Goal: Information Seeking & Learning: Learn about a topic

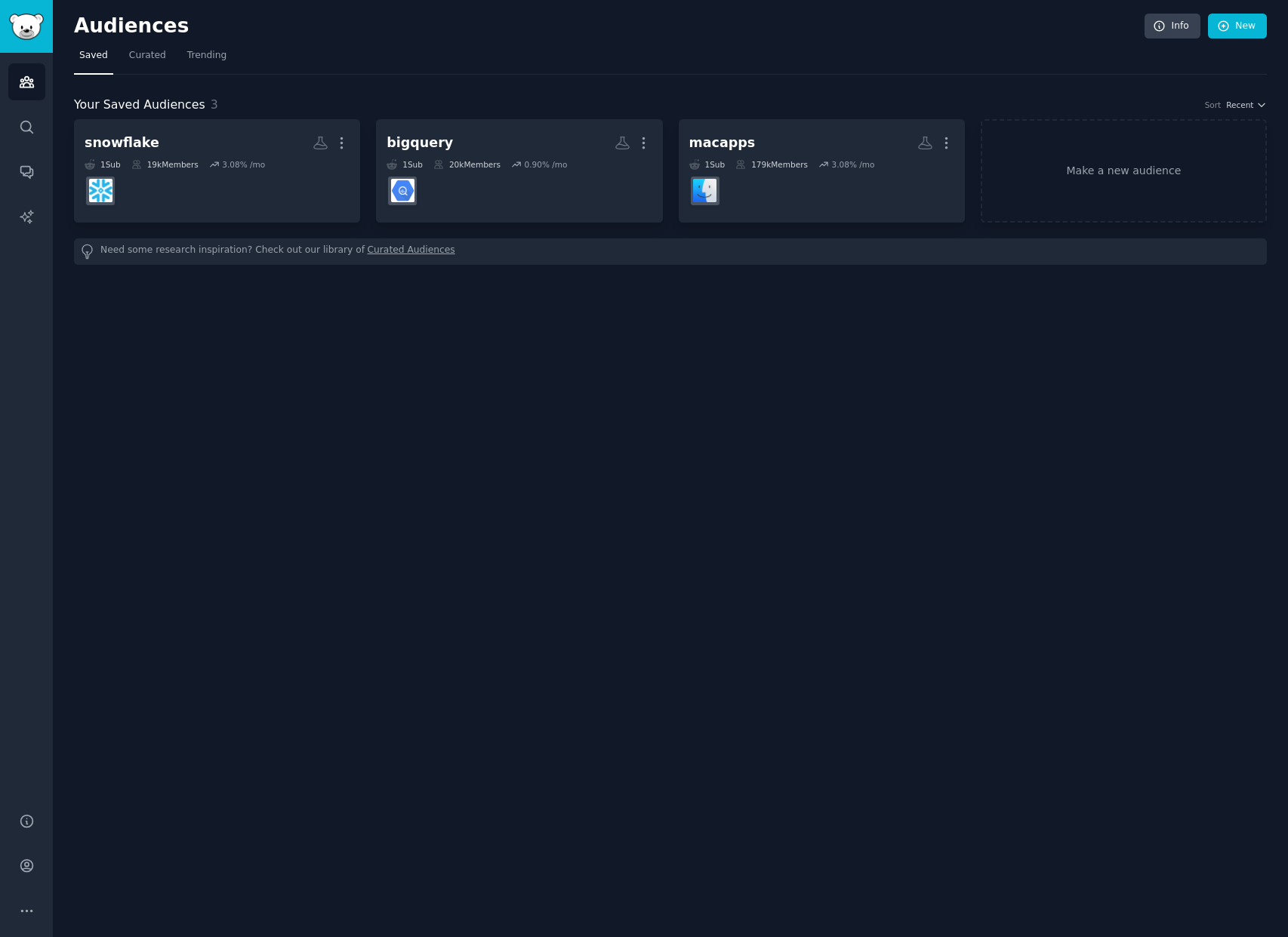
click at [345, 377] on div "Audiences Info New Saved Curated Trending Your Saved Audiences 3 Sort Recent sn…" at bounding box center [670, 468] width 1234 height 937
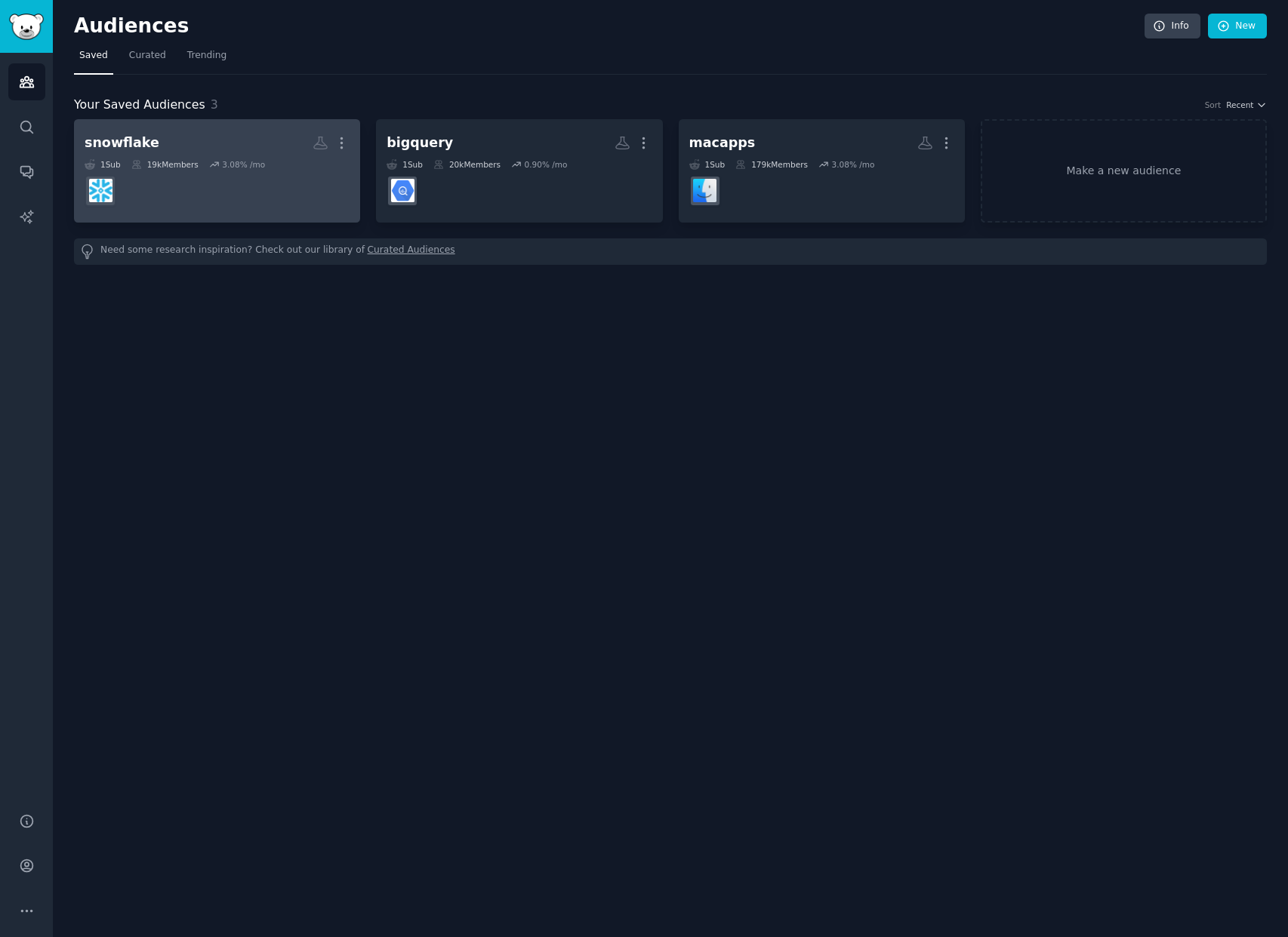
click at [294, 146] on h2 "snowflake More" at bounding box center [217, 143] width 265 height 26
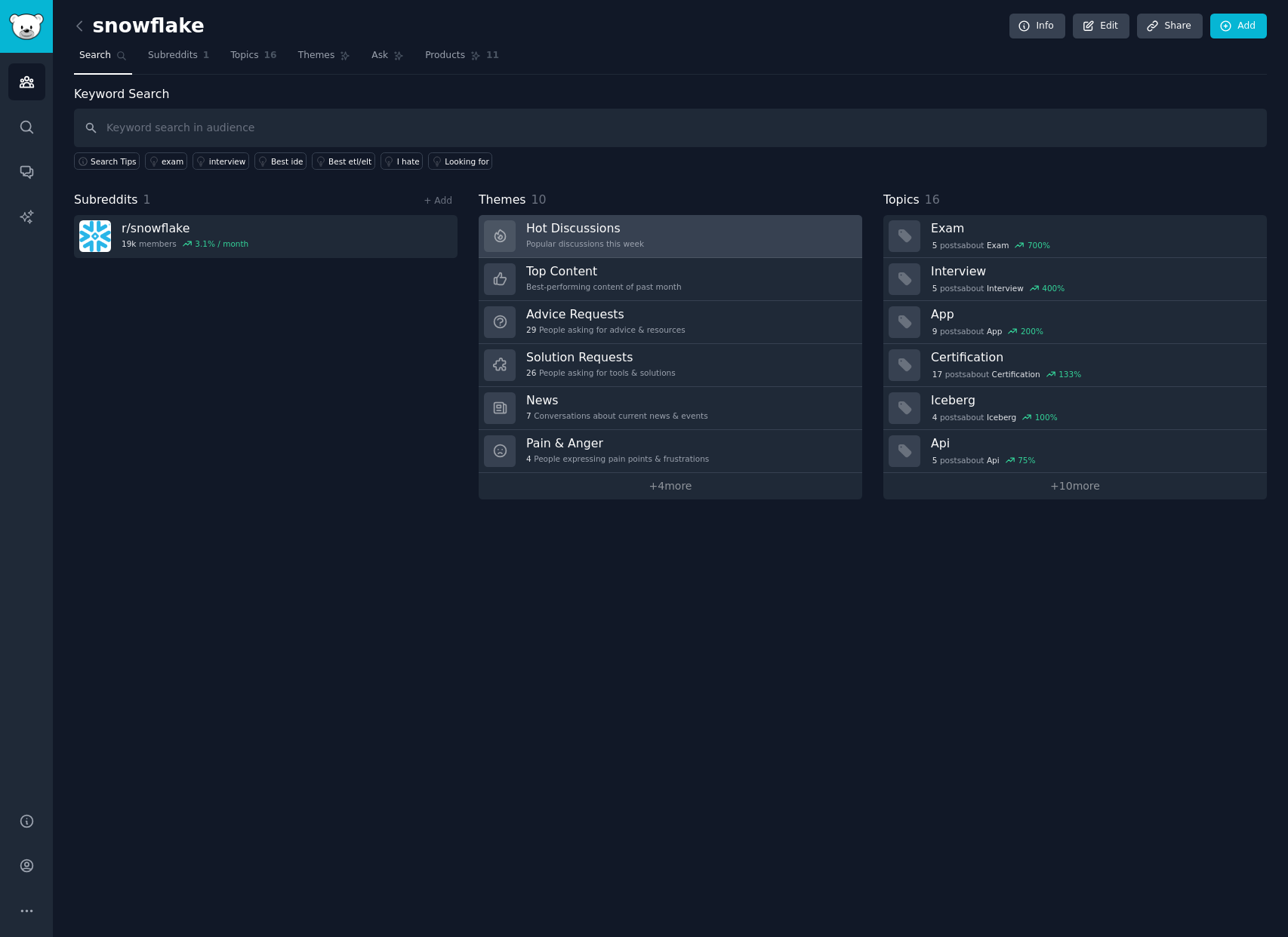
click at [612, 242] on div "Popular discussions this week" at bounding box center [585, 243] width 118 height 11
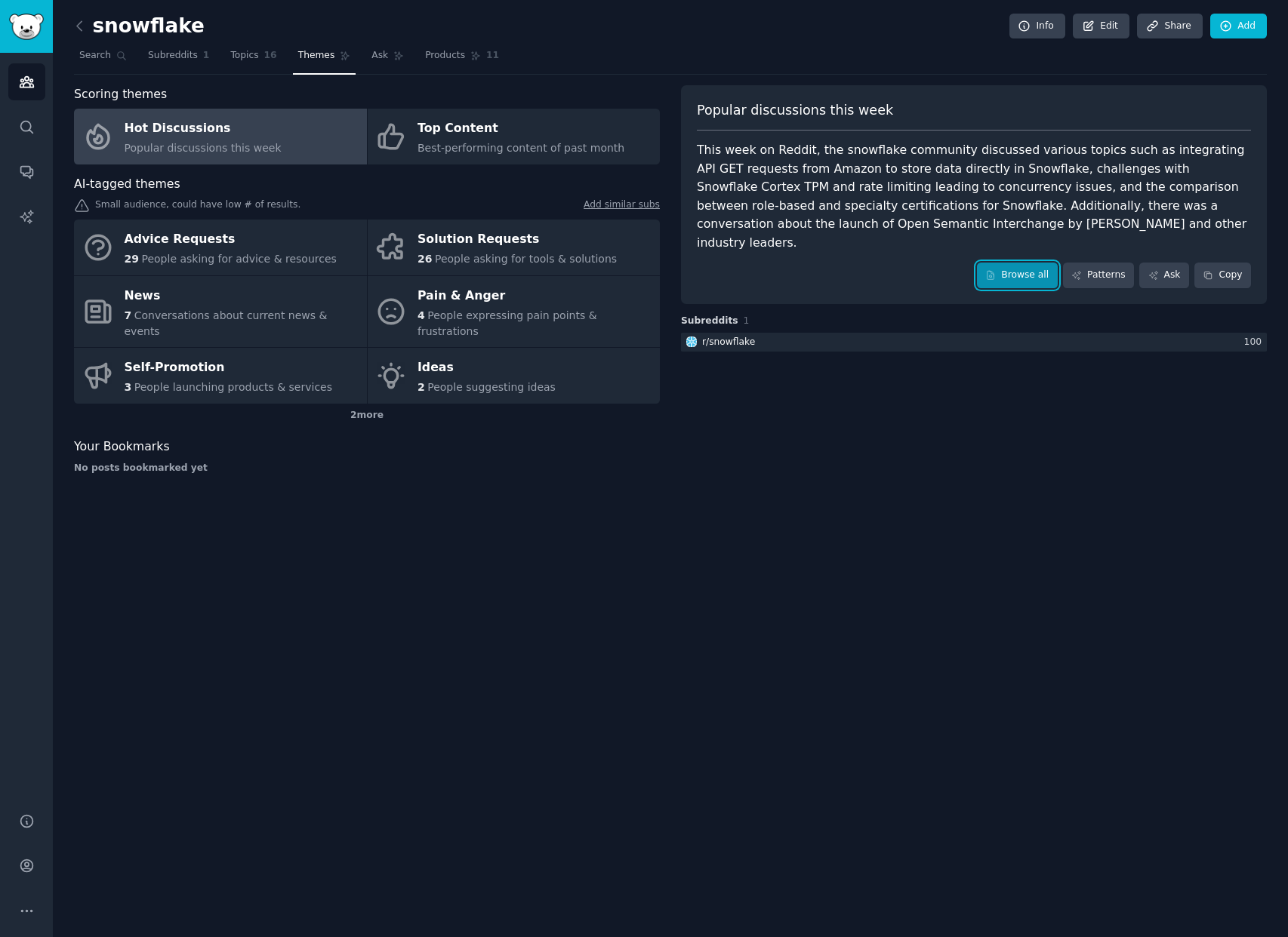
click at [1028, 267] on link "Browse all" at bounding box center [1017, 275] width 81 height 25
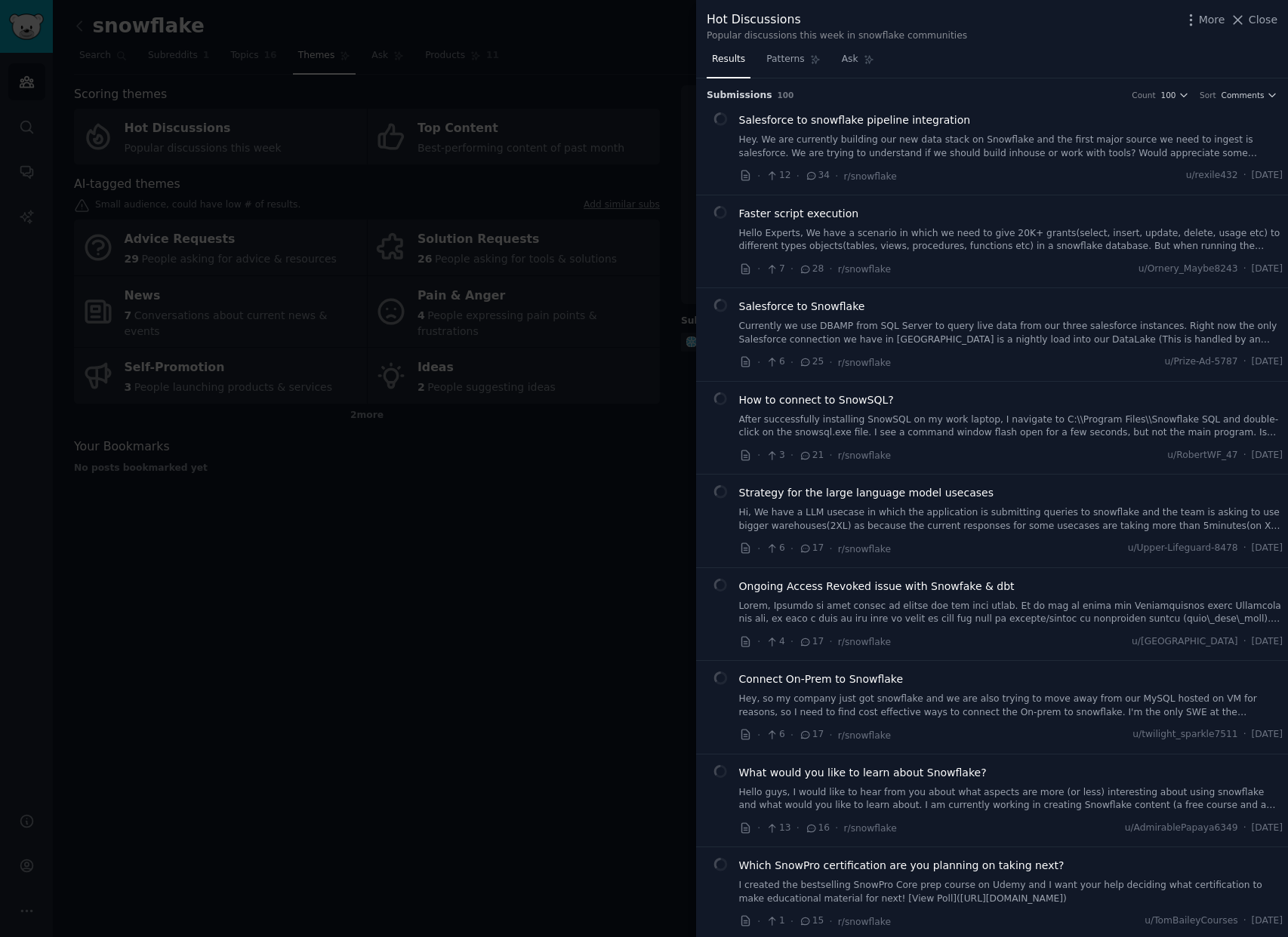
click at [470, 592] on div at bounding box center [644, 468] width 1288 height 937
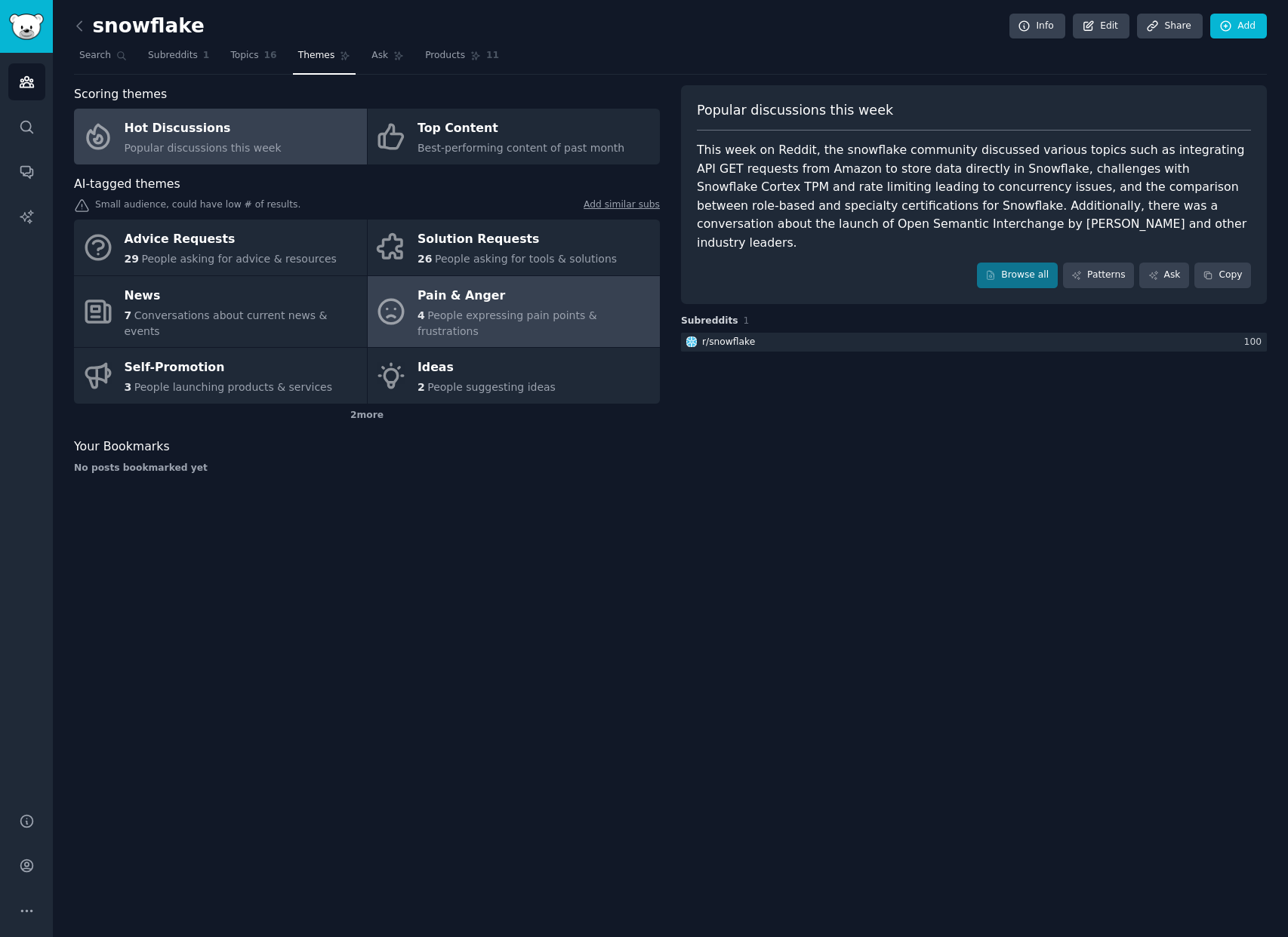
click at [486, 313] on span "People expressing pain points & frustrations" at bounding box center [507, 323] width 180 height 28
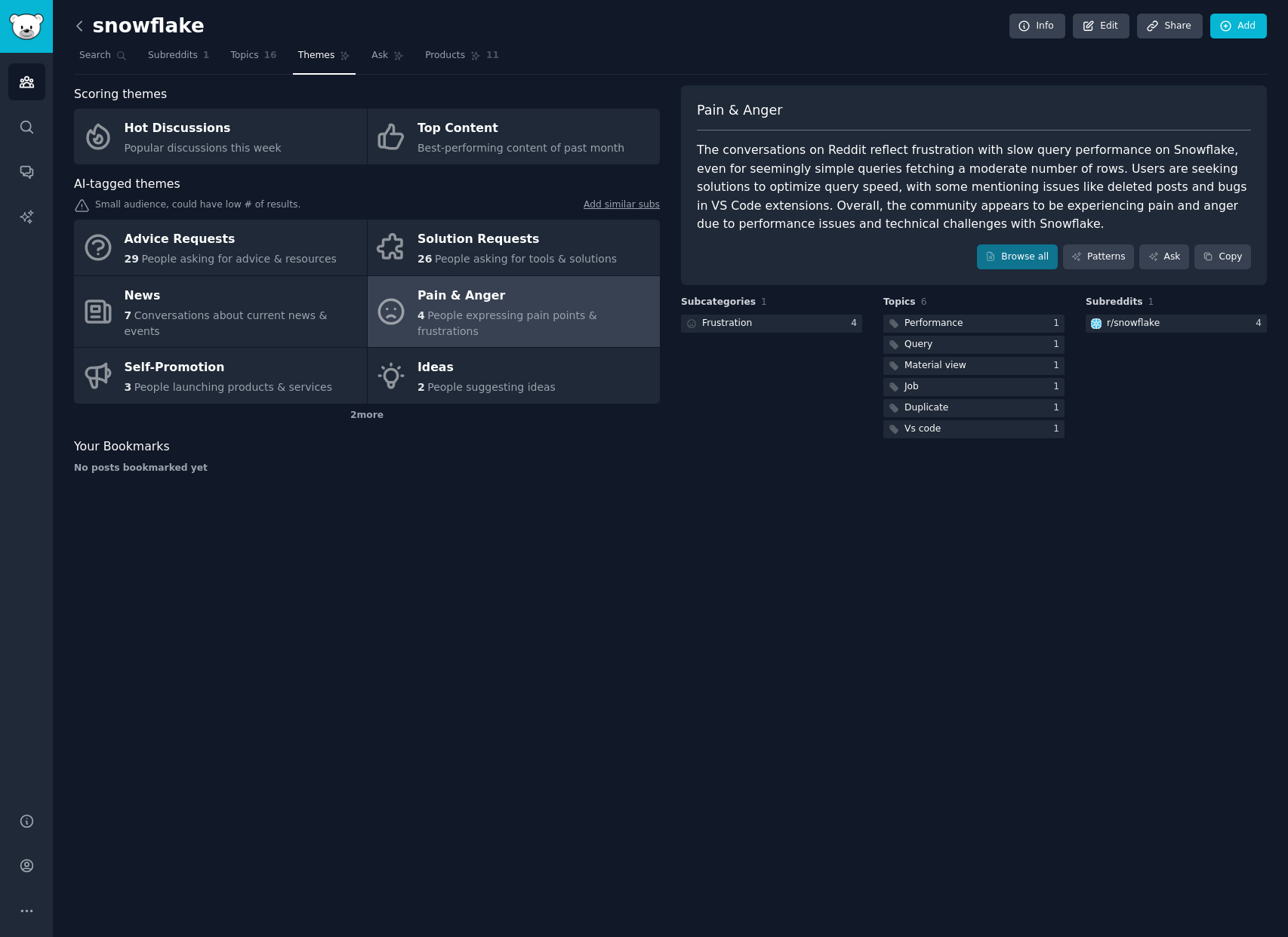
click at [82, 20] on icon at bounding box center [79, 26] width 16 height 16
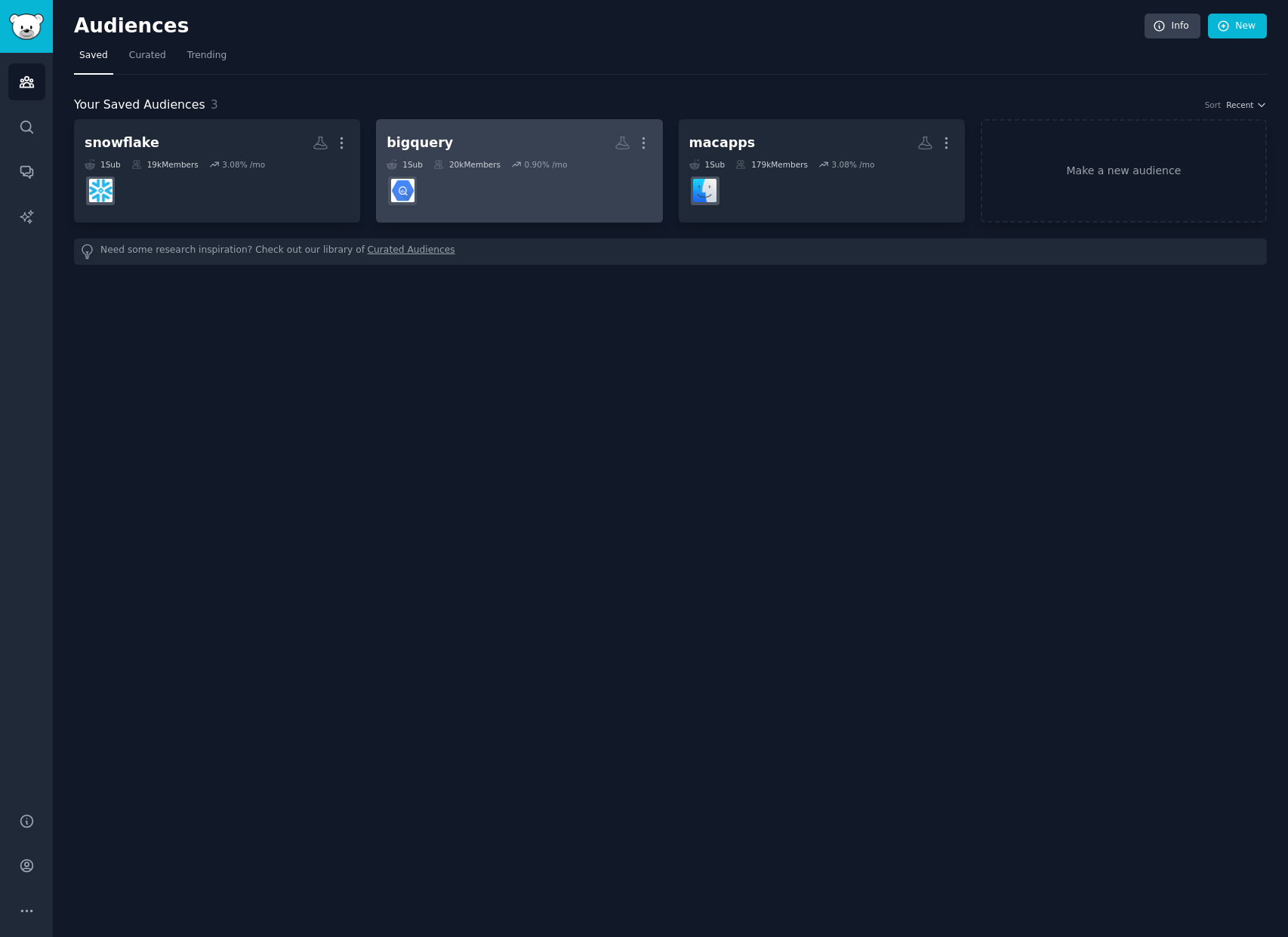
click at [478, 185] on dd "r/bigquery" at bounding box center [519, 190] width 265 height 42
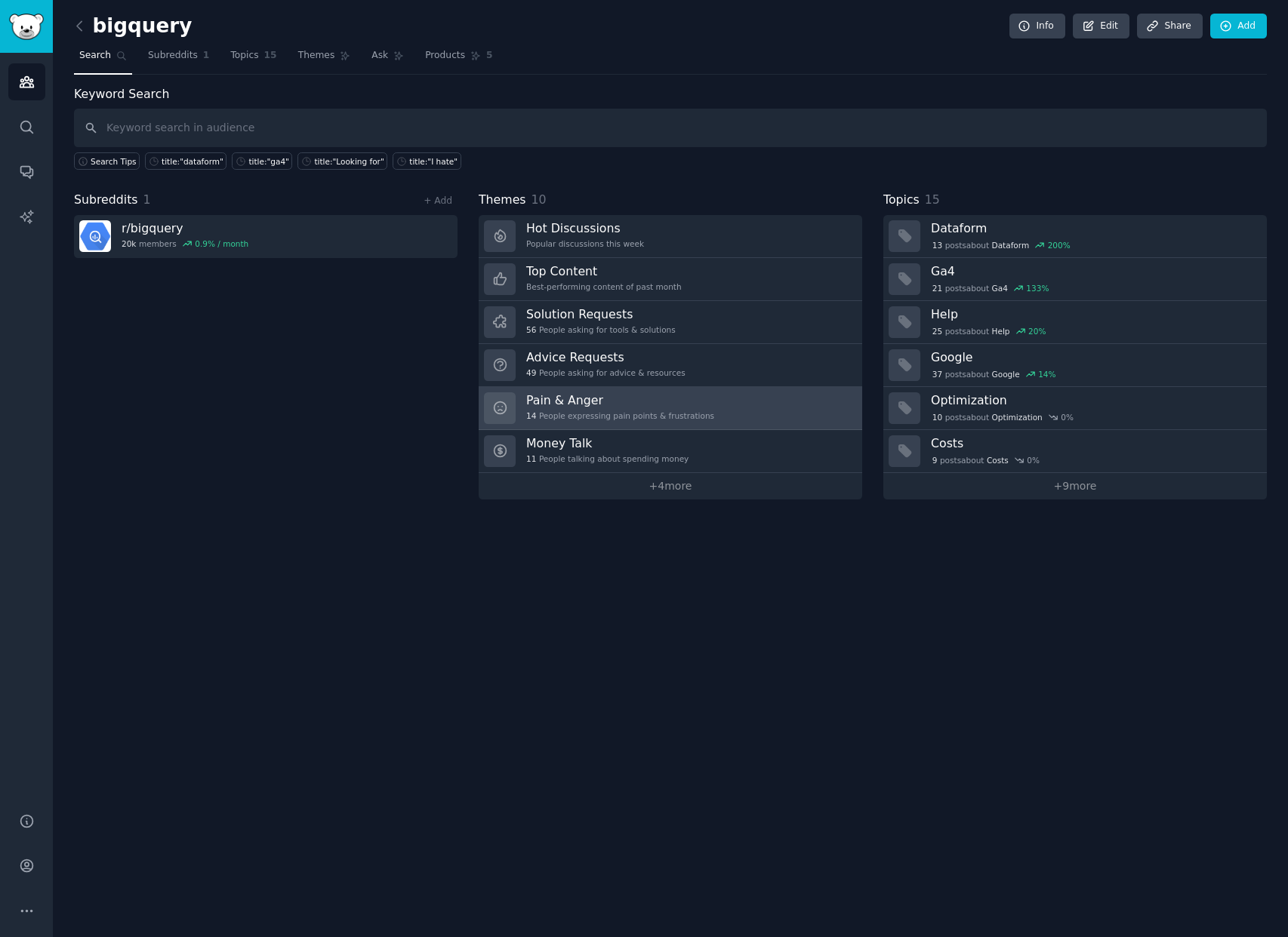
click at [582, 408] on div "Pain & Anger 14 People expressing pain points & frustrations" at bounding box center [620, 408] width 187 height 31
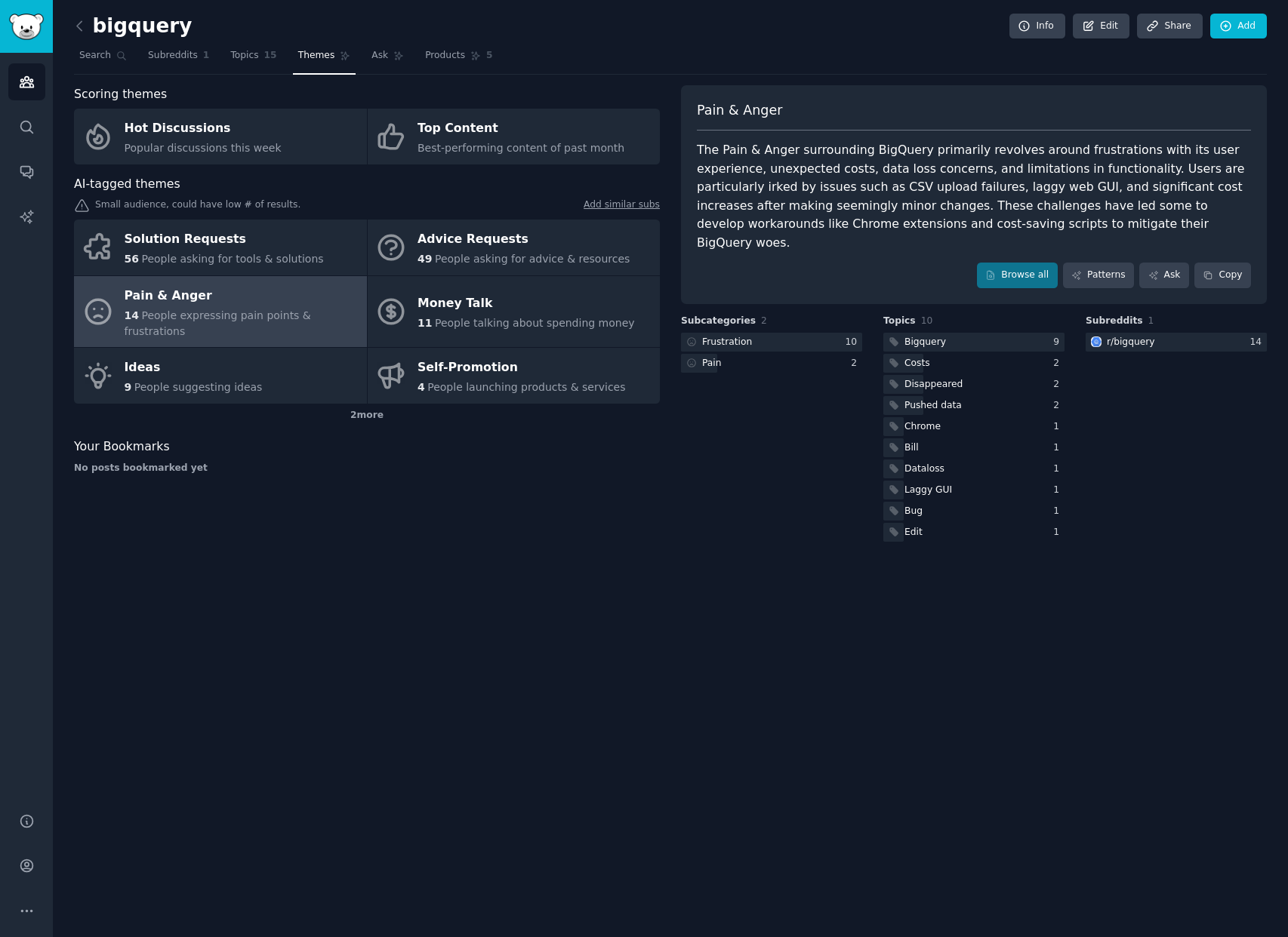
click at [564, 613] on div "bigquery Info Edit Share Add Search Subreddits 1 Topics 15 Themes Ask Products …" at bounding box center [670, 468] width 1234 height 937
